Goal: Task Accomplishment & Management: Manage account settings

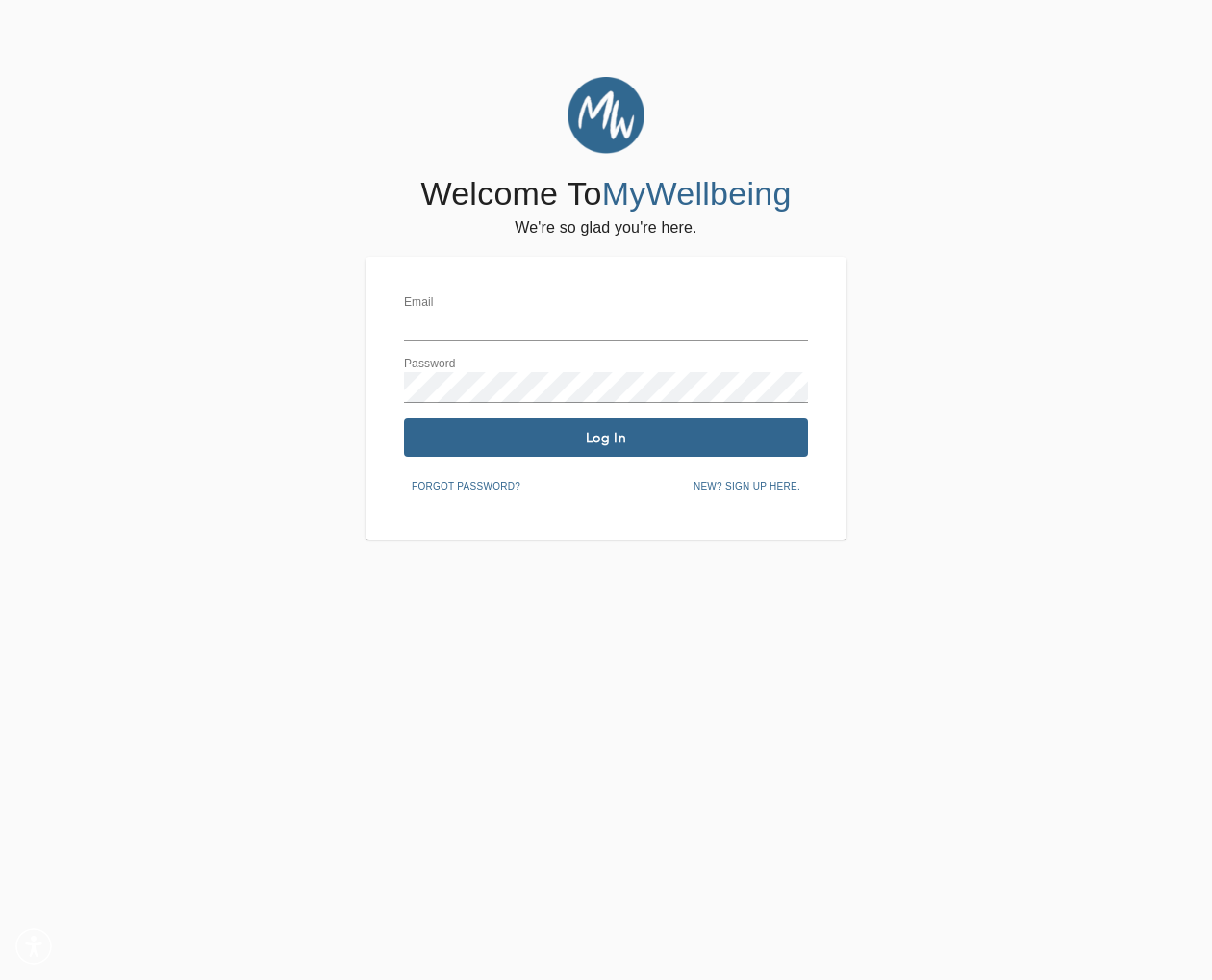
type input "[EMAIL_ADDRESS][DOMAIN_NAME]"
click at [551, 437] on span "Log In" at bounding box center [606, 438] width 389 height 19
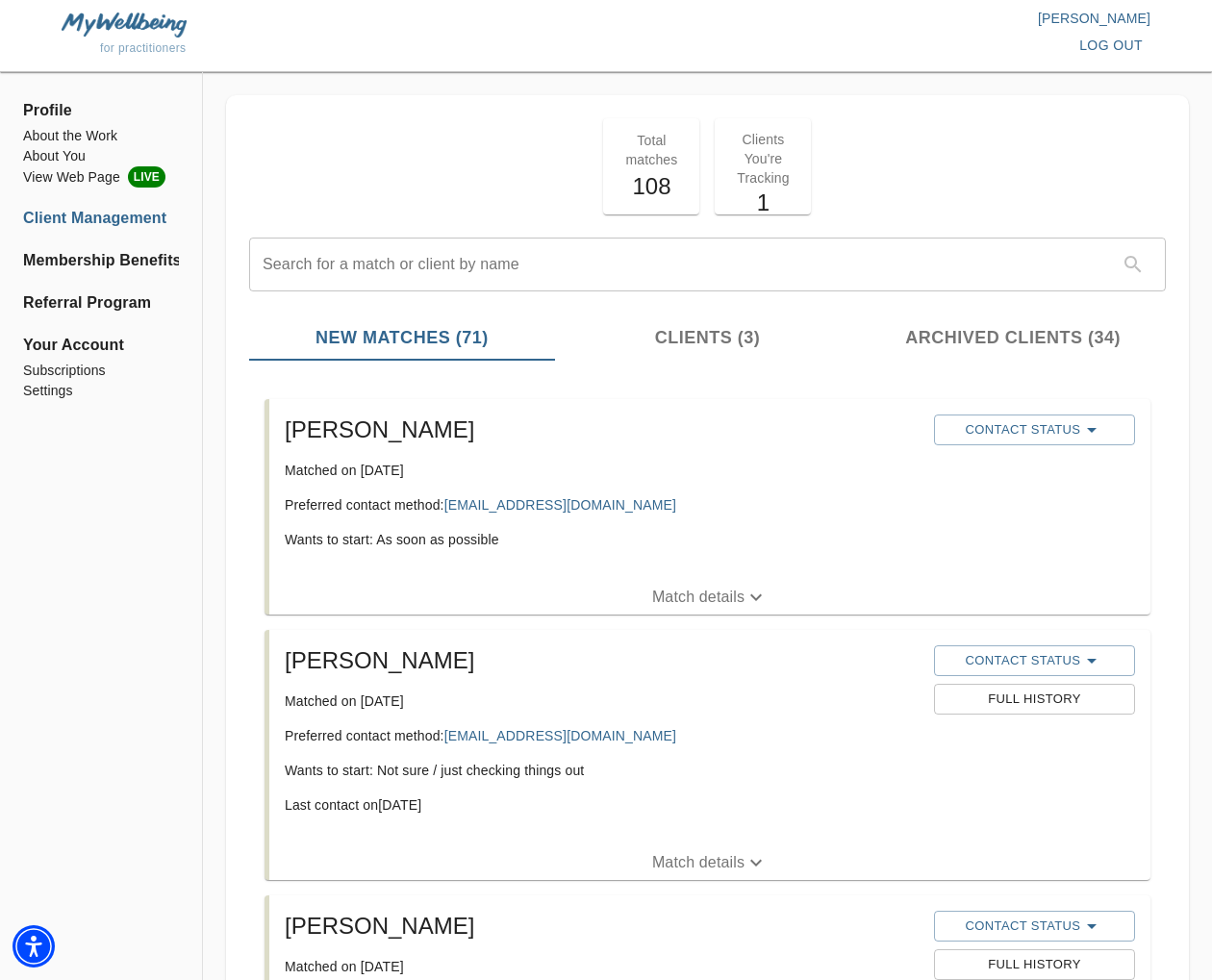
click at [709, 595] on p "Match details" at bounding box center [698, 597] width 92 height 24
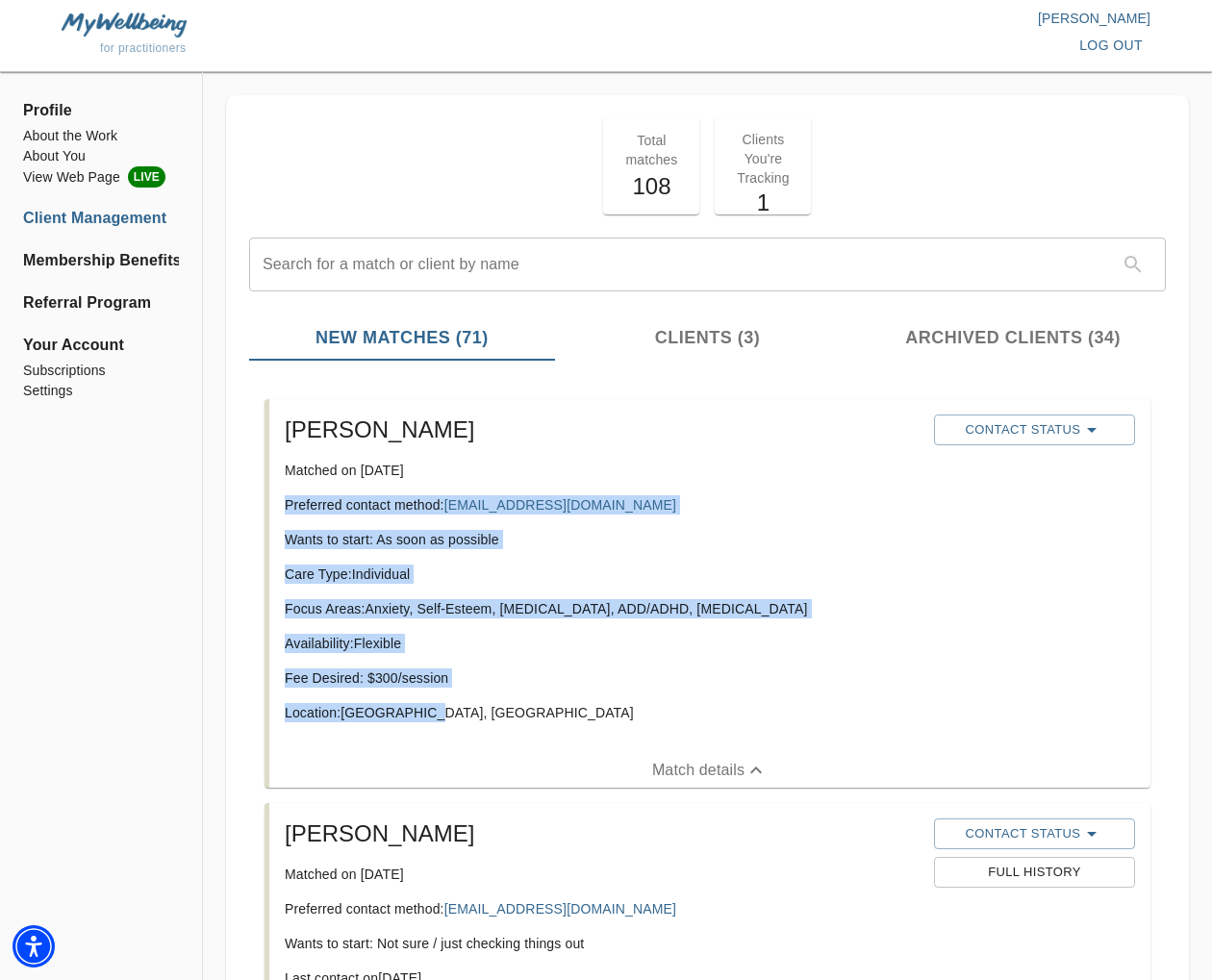
drag, startPoint x: 442, startPoint y: 717, endPoint x: 276, endPoint y: 503, distance: 270.8
click at [276, 503] on div "[PERSON_NAME] Matched on [DATE] Preferred contact method: [EMAIL_ADDRESS][DOMAI…" at bounding box center [709, 575] width 881 height 354
copy div "Preferred contact method: [EMAIL_ADDRESS][DOMAIN_NAME] Wants to start: As soon …"
click at [683, 627] on div "Care Type: Individual Focus Areas: Anxiety, Self-Esteem, [MEDICAL_DATA], ADD/AD…" at bounding box center [601, 651] width 634 height 173
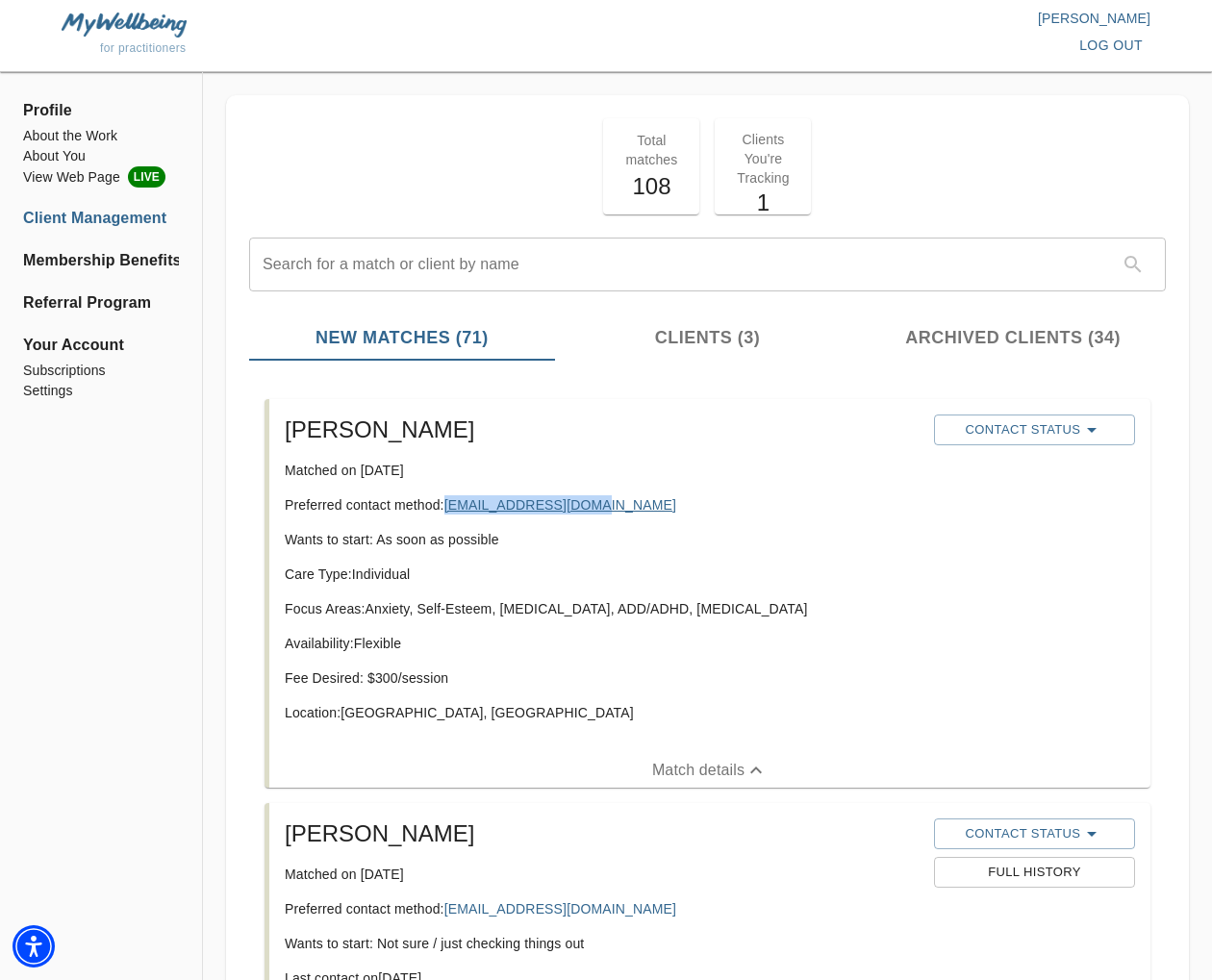
copy link "[EMAIL_ADDRESS][DOMAIN_NAME]"
click at [1021, 434] on span "Contact Status" at bounding box center [1034, 430] width 182 height 24
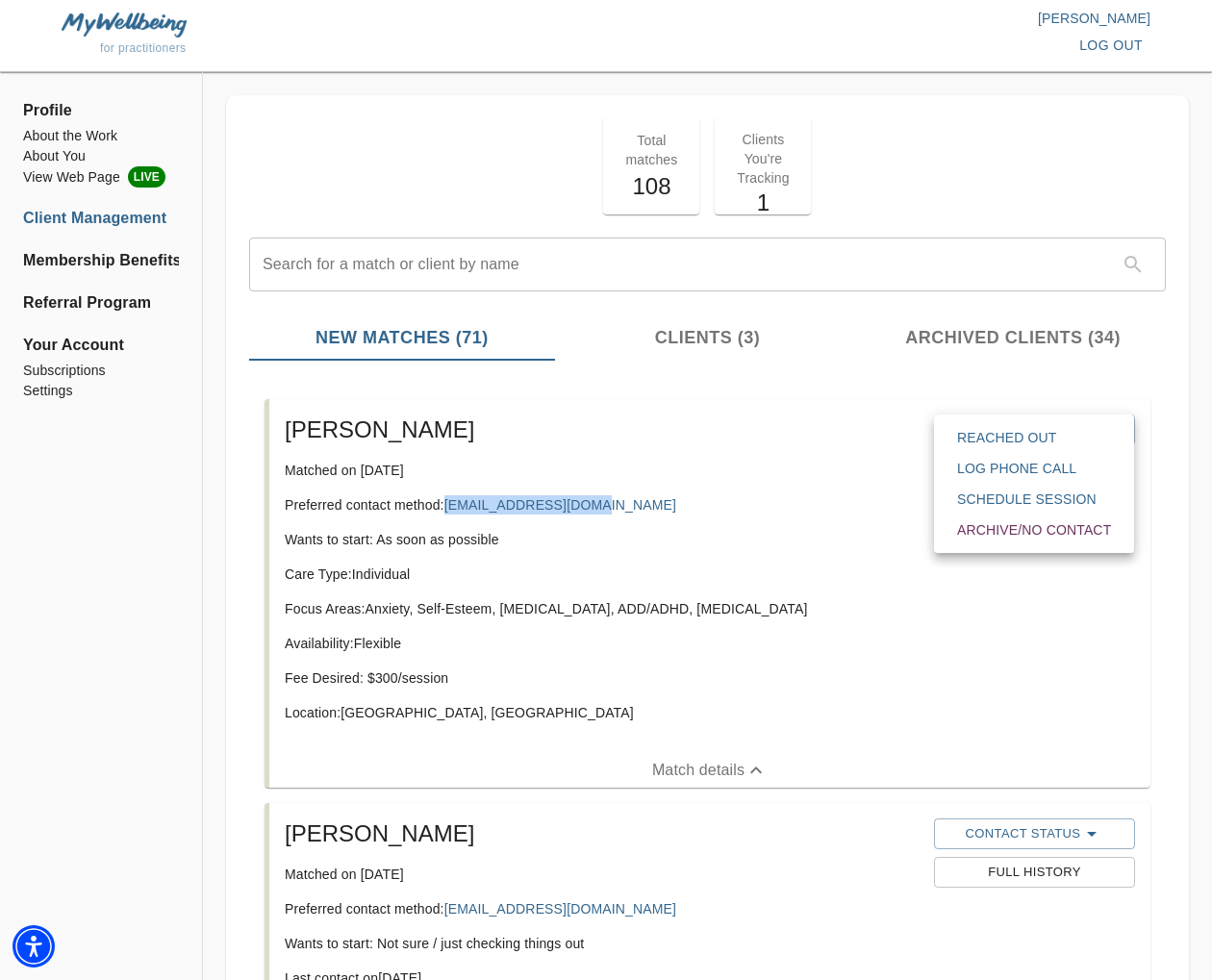
click at [1021, 435] on span "Reached Out" at bounding box center [1033, 438] width 154 height 20
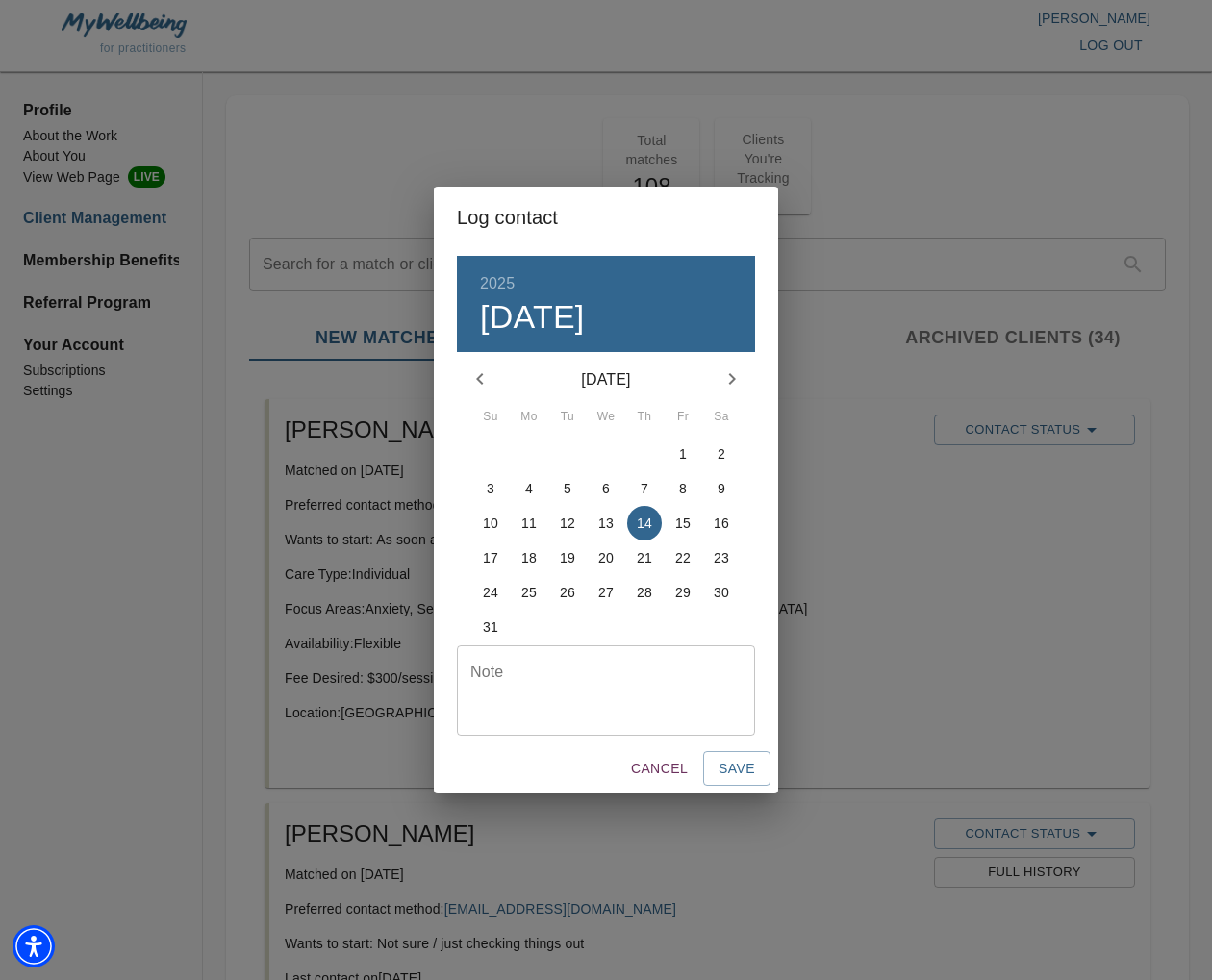
click at [637, 687] on textarea at bounding box center [606, 690] width 271 height 55
type textarea "initial email sent"
click at [733, 772] on span "Save" at bounding box center [736, 769] width 36 height 24
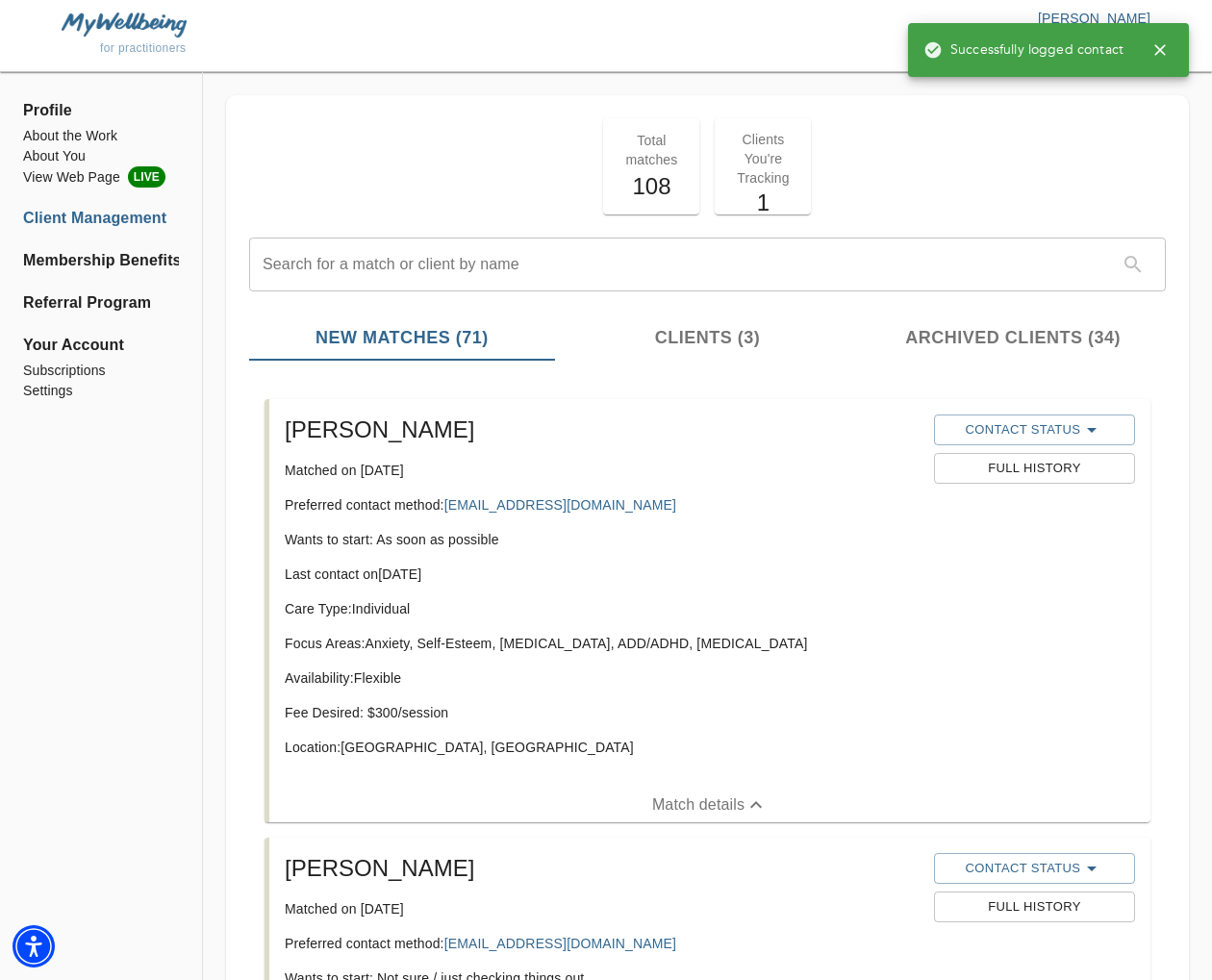
click at [1169, 49] on icon "button" at bounding box center [1160, 50] width 20 height 20
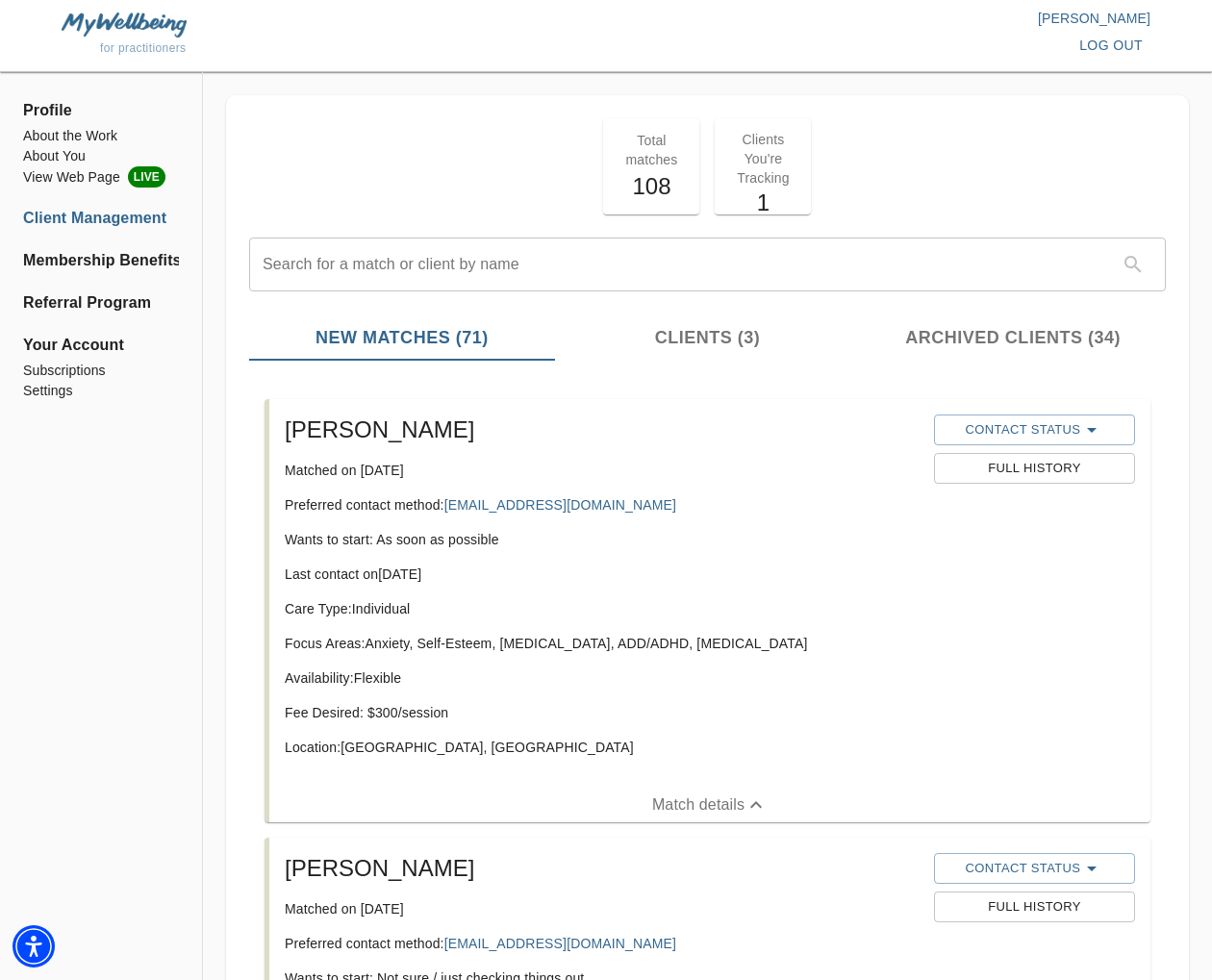
drag, startPoint x: 1117, startPoint y: 52, endPoint x: 946, endPoint y: 11, distance: 175.8
click at [1116, 51] on span "log out" at bounding box center [1111, 45] width 64 height 24
